Goal: Communication & Community: Ask a question

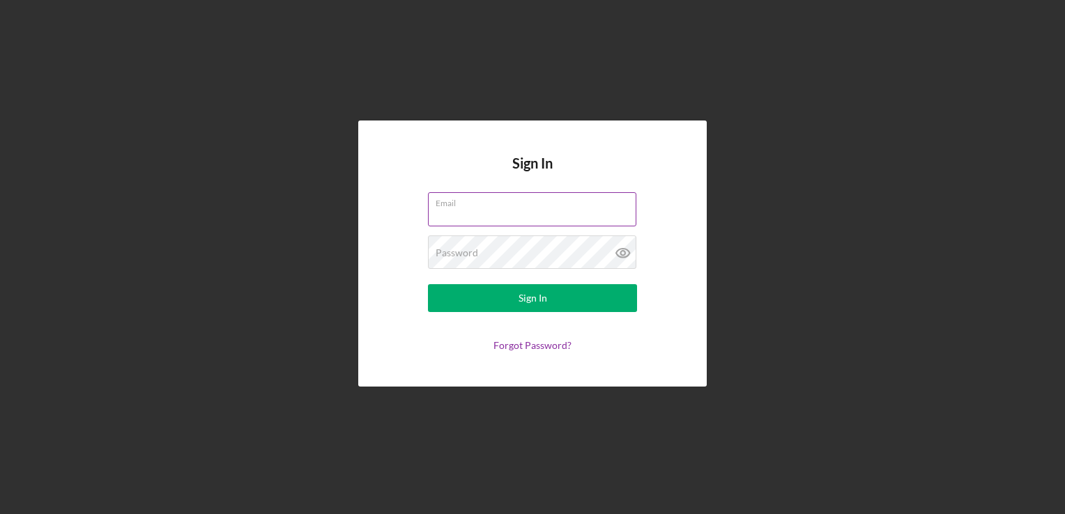
click at [480, 210] on input "Email" at bounding box center [532, 208] width 208 height 33
type input "[EMAIL_ADDRESS][DOMAIN_NAME]"
click at [428, 284] on button "Sign In" at bounding box center [532, 298] width 209 height 28
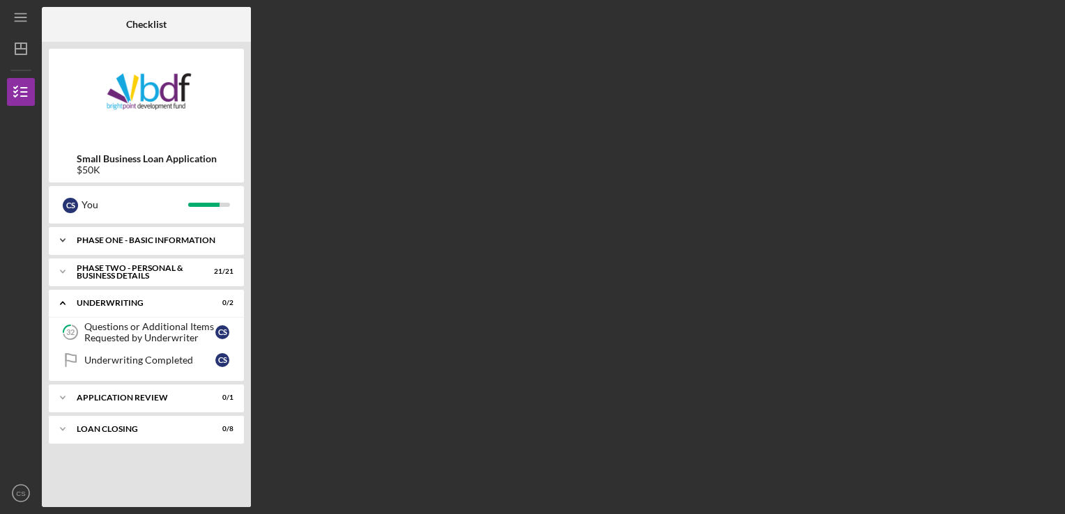
click at [182, 244] on div "Phase One - Basic Information" at bounding box center [152, 240] width 150 height 8
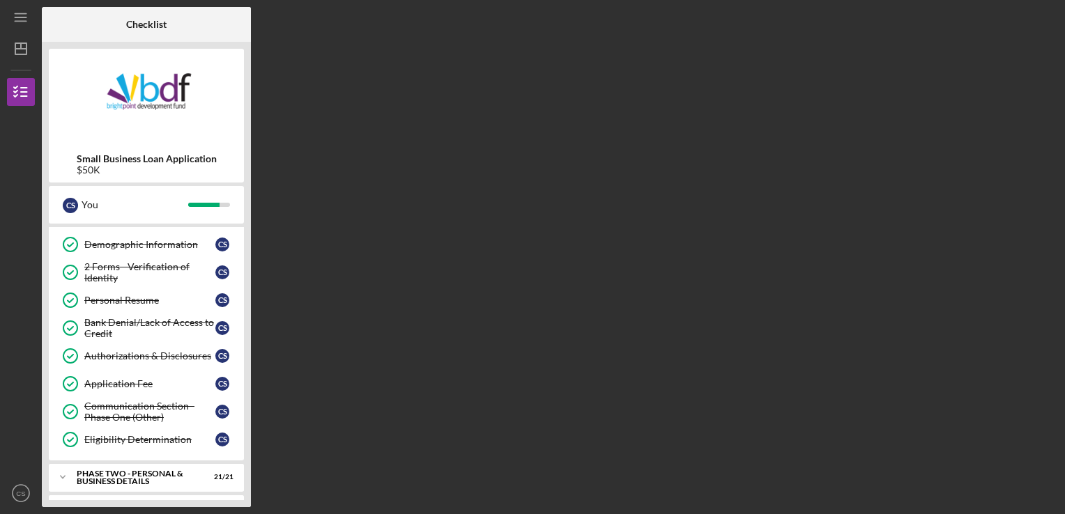
scroll to position [139, 0]
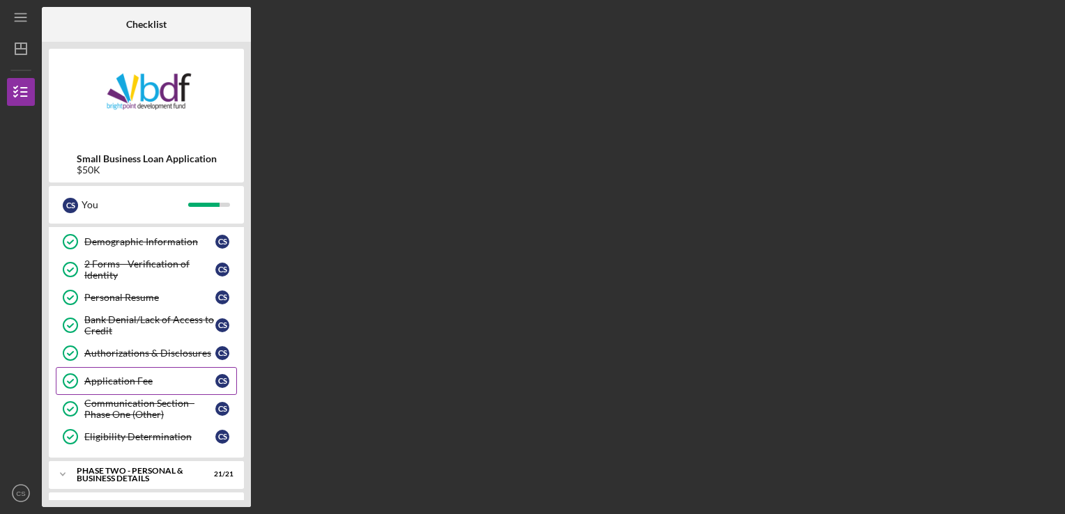
click at [123, 381] on div "Application Fee" at bounding box center [149, 381] width 131 height 11
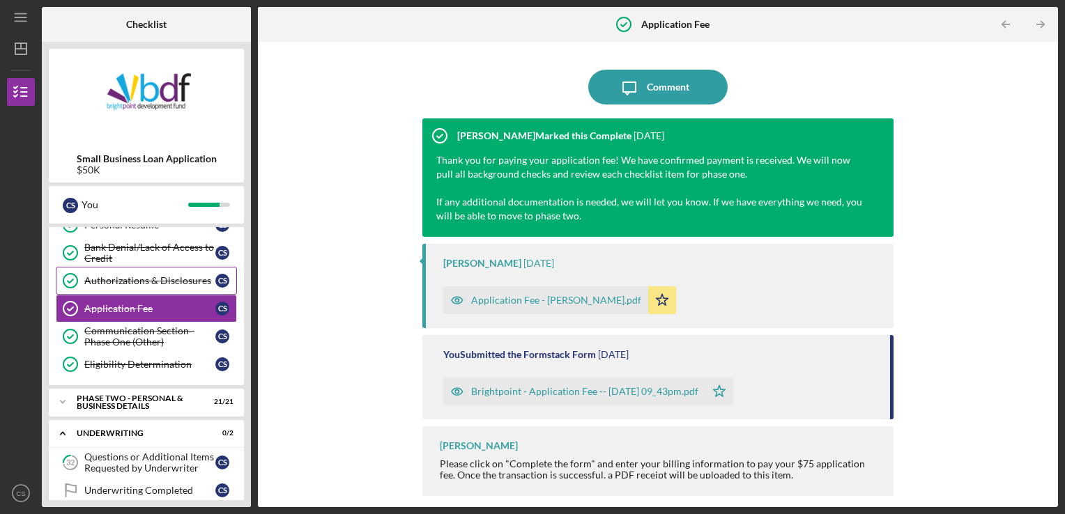
scroll to position [288, 0]
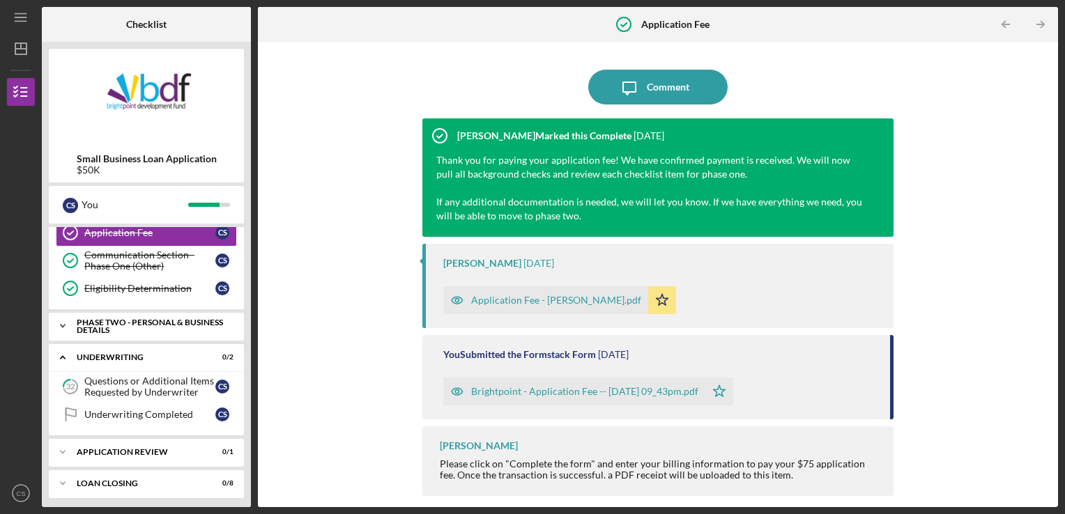
click at [139, 325] on div "PHASE TWO - PERSONAL & BUSINESS DETAILS" at bounding box center [152, 327] width 150 height 16
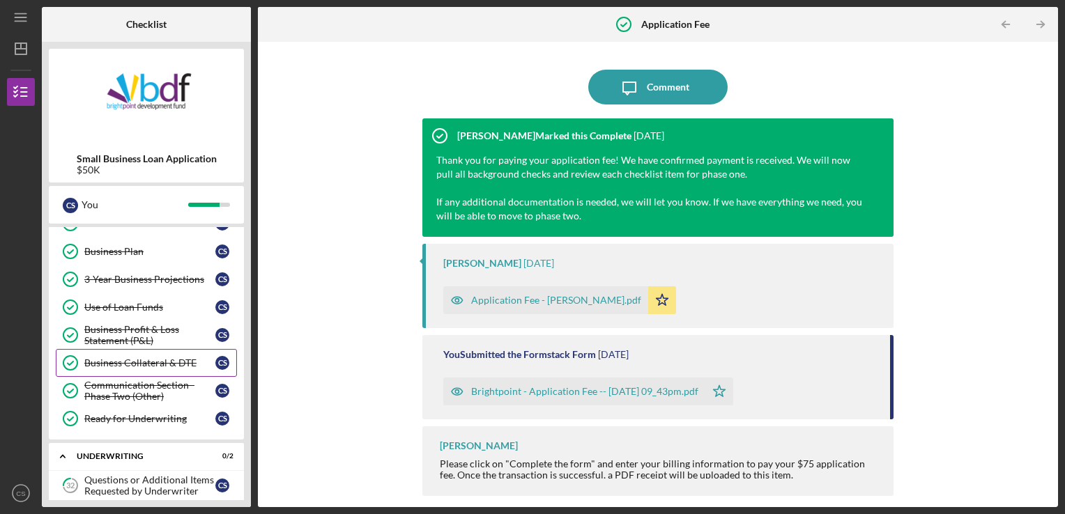
scroll to position [875, 0]
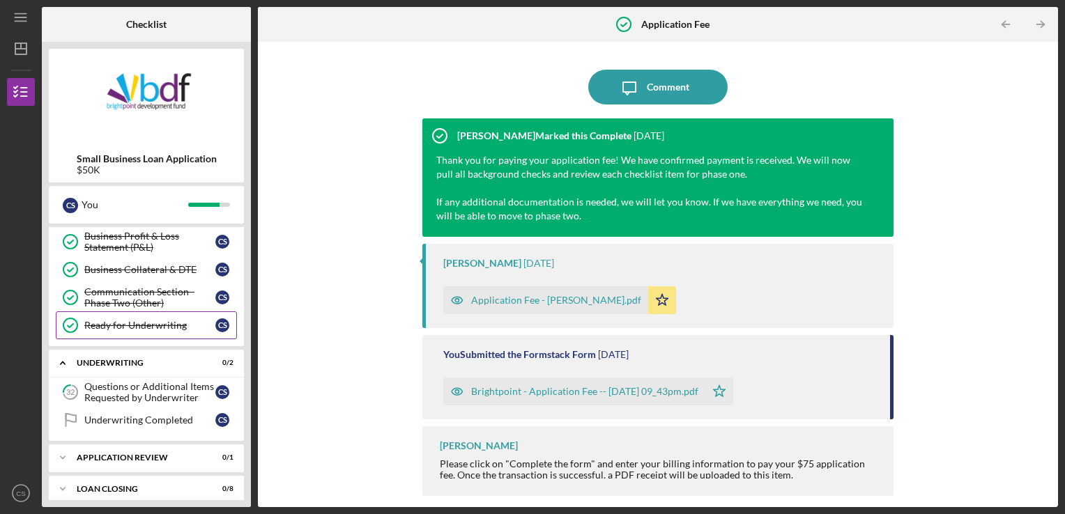
click at [145, 320] on div "Ready for Underwriting" at bounding box center [149, 325] width 131 height 11
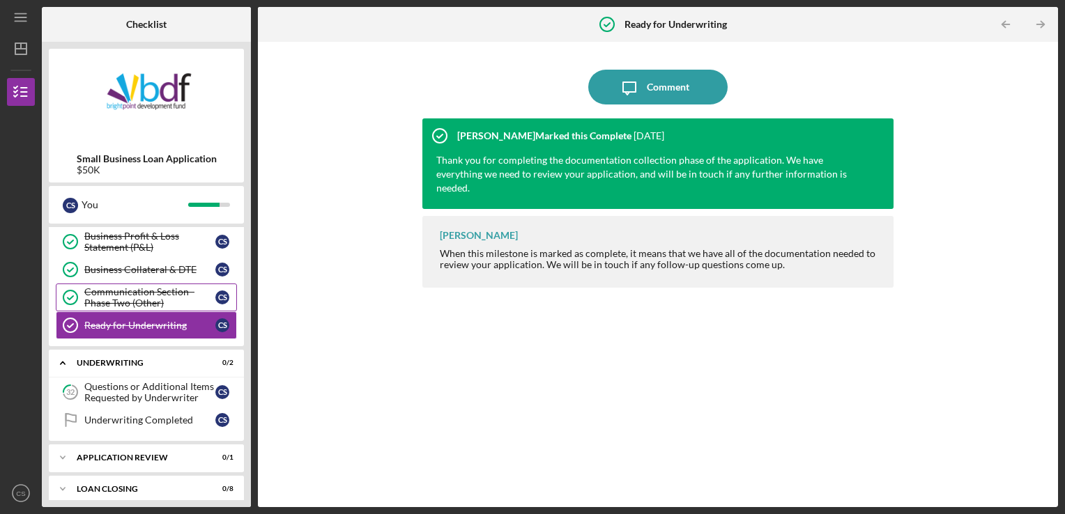
click at [141, 294] on div "Communication Section - Phase Two (Other)" at bounding box center [149, 297] width 131 height 22
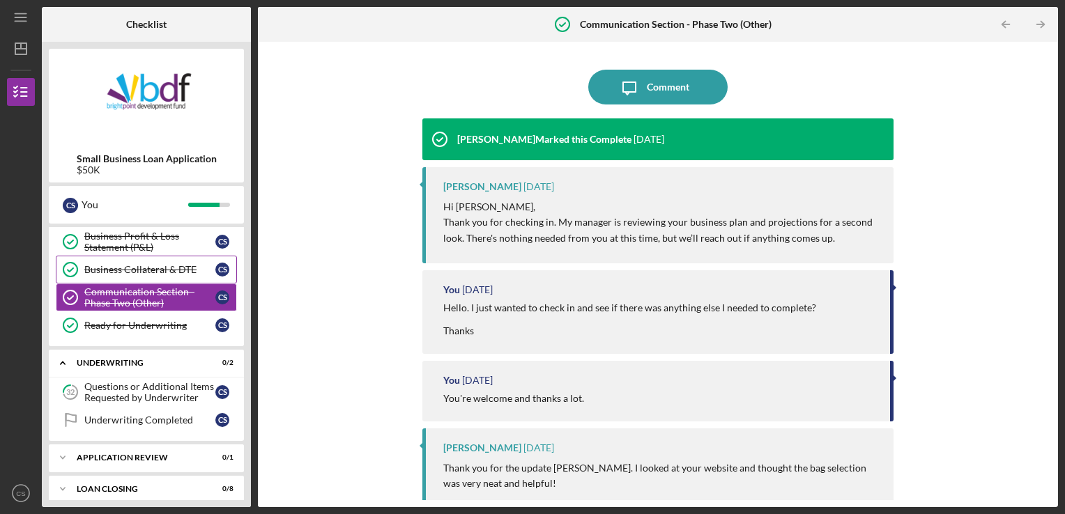
click at [139, 265] on div "Business Collateral & DTE" at bounding box center [149, 269] width 131 height 11
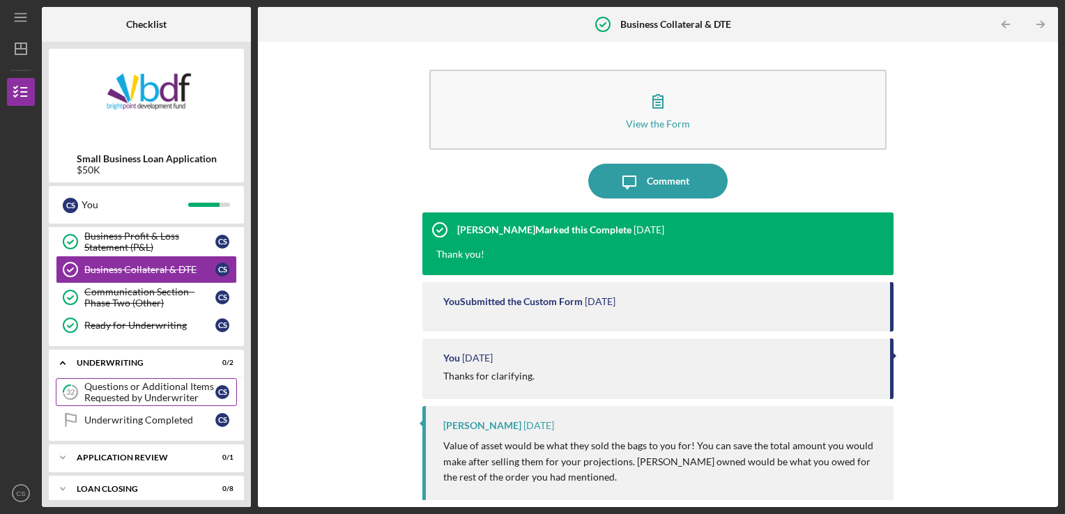
click at [136, 388] on div "Questions or Additional Items Requested by Underwriter" at bounding box center [149, 392] width 131 height 22
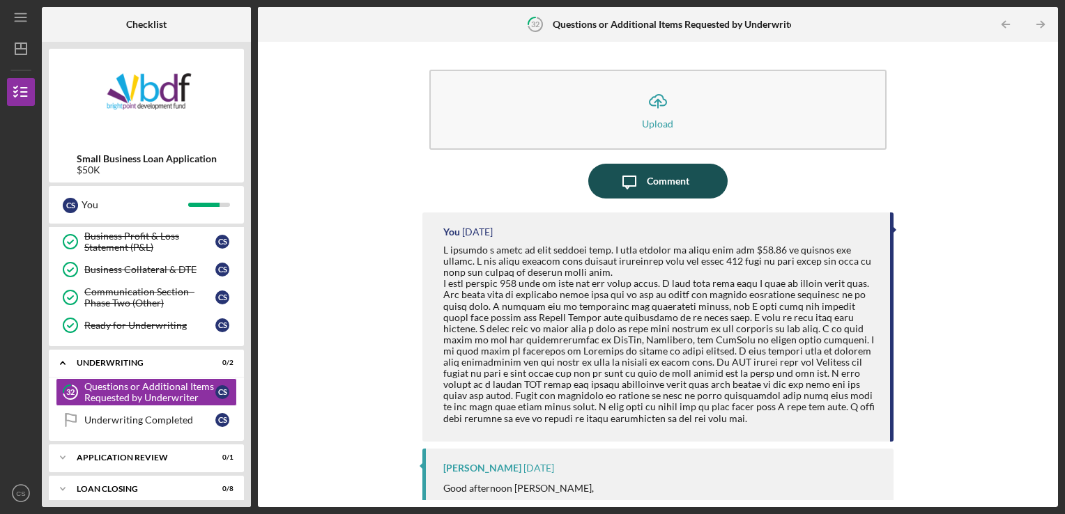
click at [630, 174] on icon "Icon/Message" at bounding box center [629, 181] width 35 height 35
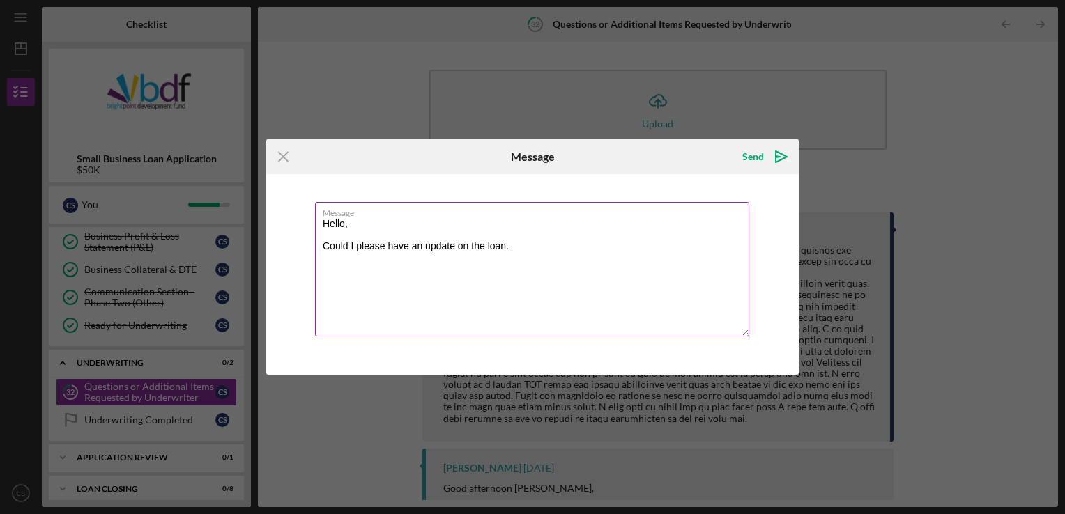
click at [515, 252] on textarea "Hello, Could I please have an update on the loan." at bounding box center [532, 269] width 434 height 135
click at [323, 245] on textarea "Hello, Could I please have an update on the loan. Thanks, [PERSON_NAME]" at bounding box center [532, 269] width 434 height 135
click at [514, 244] on textarea "Hello, Could I please have an update on the loan. Thanks, [PERSON_NAME]" at bounding box center [532, 269] width 434 height 135
type textarea "Hello, Could I please have an update on the loan. Thanks, [PERSON_NAME]"
click at [758, 157] on div "Send" at bounding box center [753, 157] width 22 height 28
